Goal: Find specific page/section: Find specific page/section

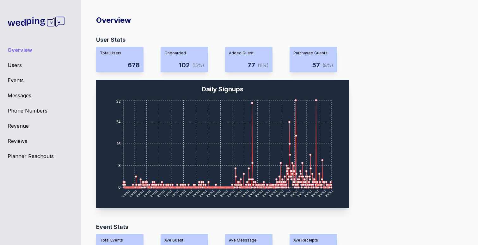
click at [26, 155] on div "Planner Reachouts" at bounding box center [41, 156] width 66 height 8
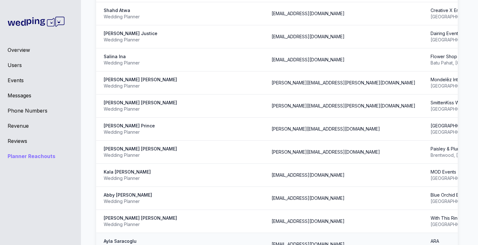
scroll to position [299, 0]
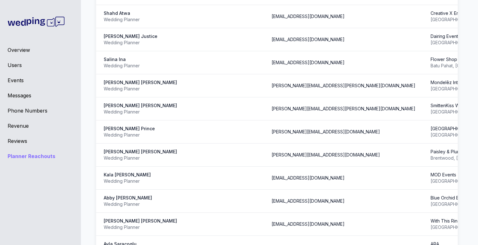
click at [15, 65] on div "Users" at bounding box center [41, 65] width 66 height 8
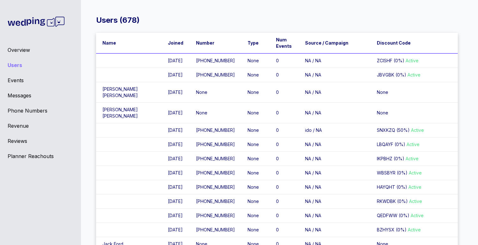
click at [17, 81] on div "Events" at bounding box center [41, 80] width 66 height 8
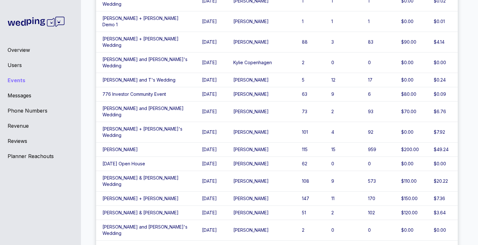
scroll to position [106, 0]
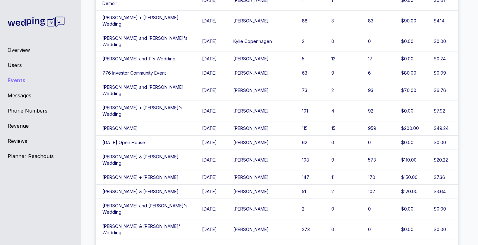
click at [245, 185] on td "[PERSON_NAME]" at bounding box center [261, 192] width 69 height 14
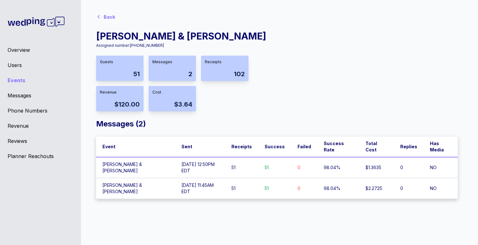
click at [109, 16] on div "Back" at bounding box center [109, 17] width 11 height 6
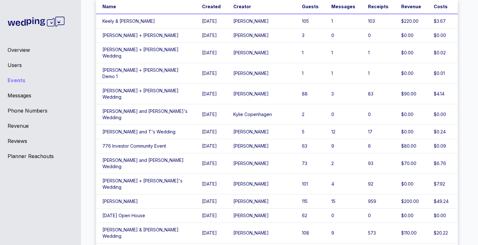
scroll to position [35, 0]
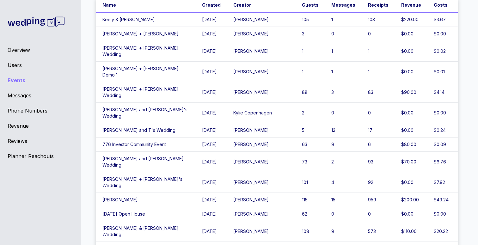
click at [123, 18] on td "Keely & [PERSON_NAME]" at bounding box center [146, 19] width 100 height 15
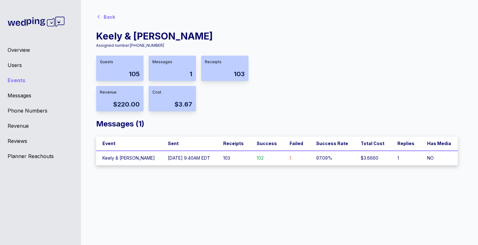
click at [116, 154] on td "Keely & [PERSON_NAME]" at bounding box center [128, 158] width 65 height 15
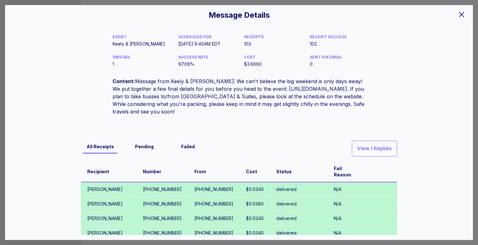
scroll to position [0, 0]
